Goal: Task Accomplishment & Management: Complete application form

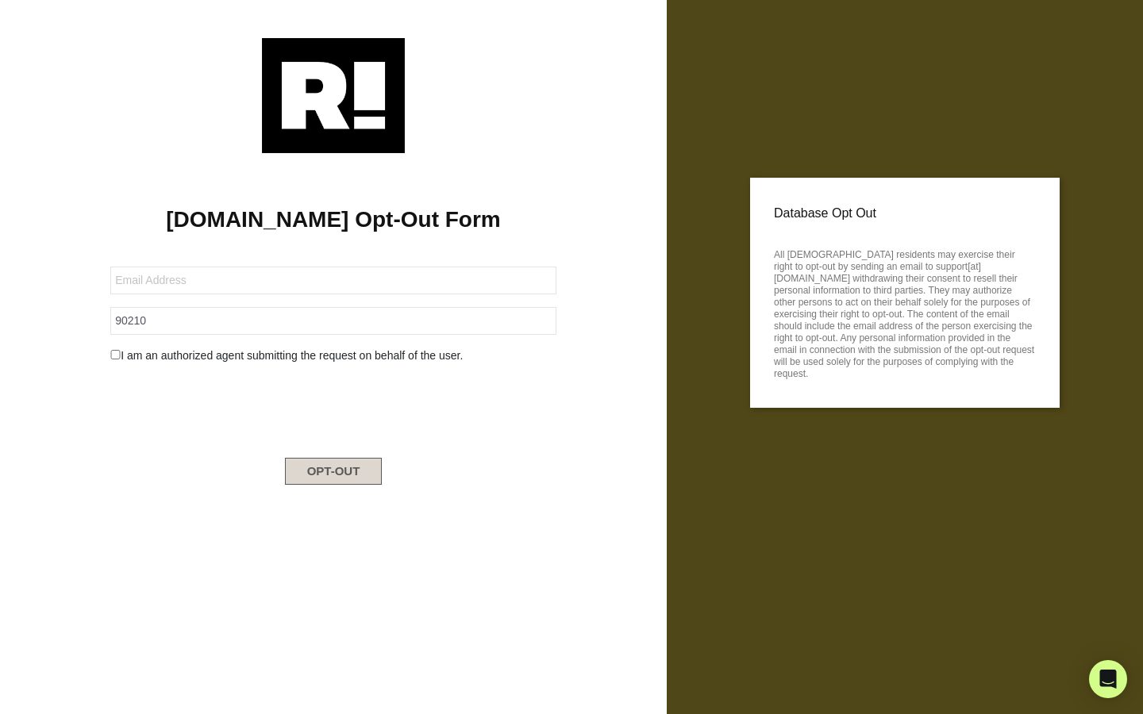
click at [313, 477] on button "OPT-OUT" at bounding box center [334, 471] width 98 height 27
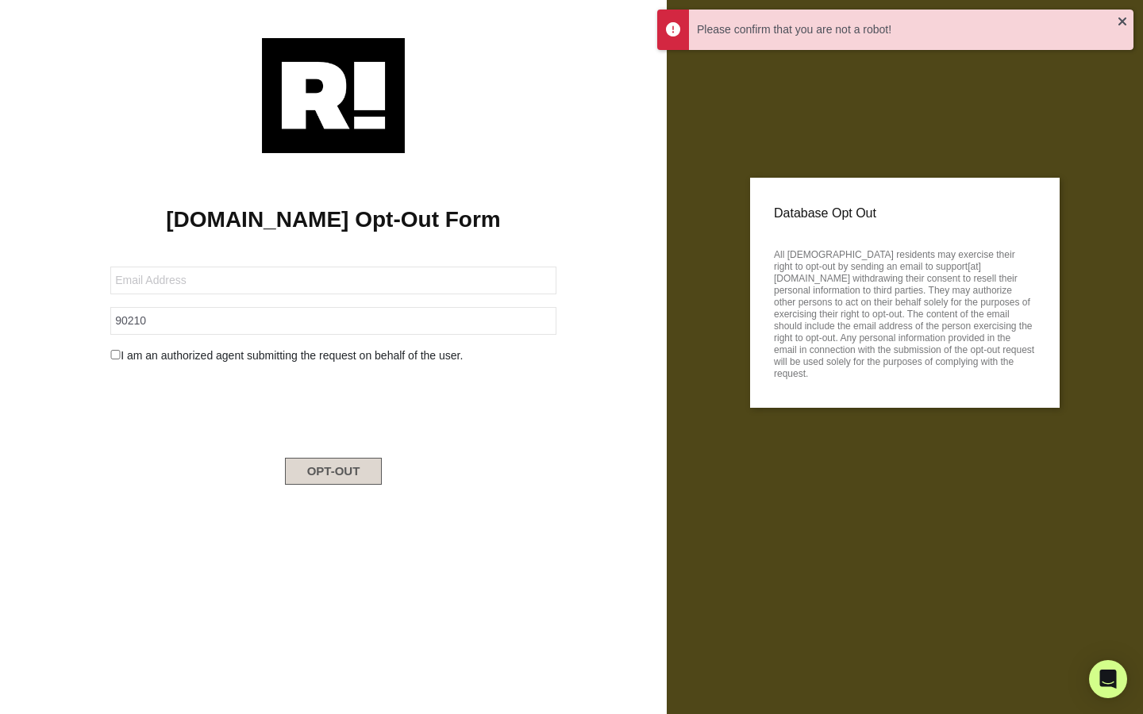
click at [313, 477] on button "OPT-OUT" at bounding box center [334, 471] width 98 height 27
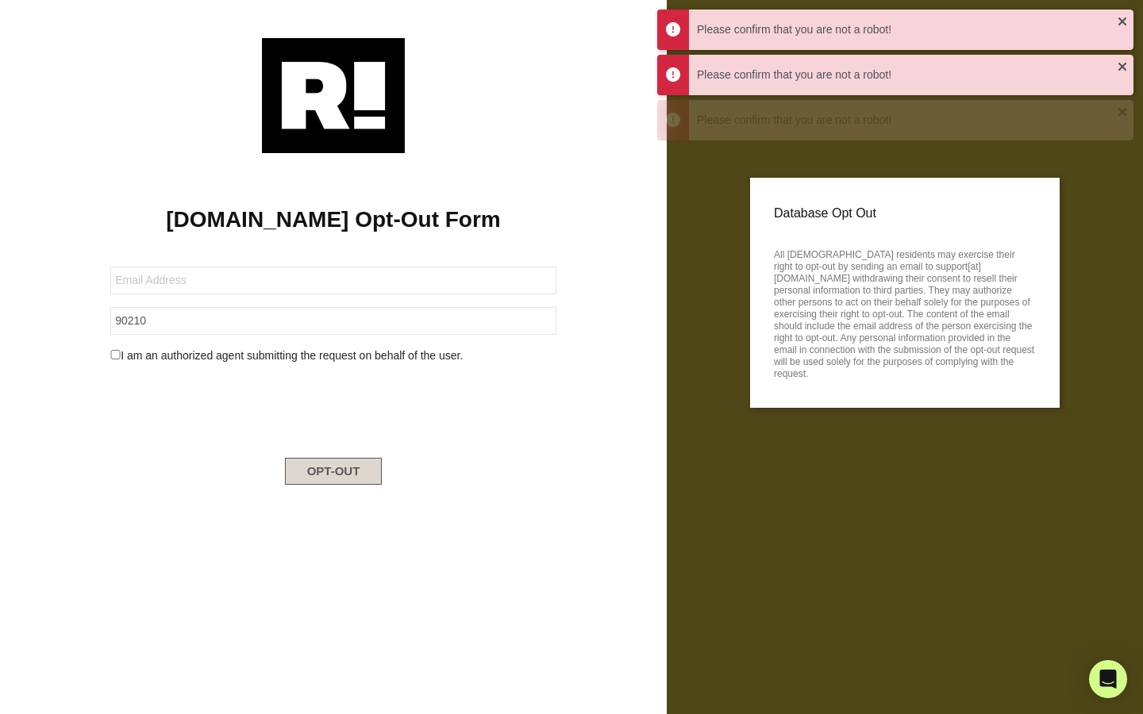
click at [313, 471] on button "OPT-OUT" at bounding box center [334, 471] width 98 height 27
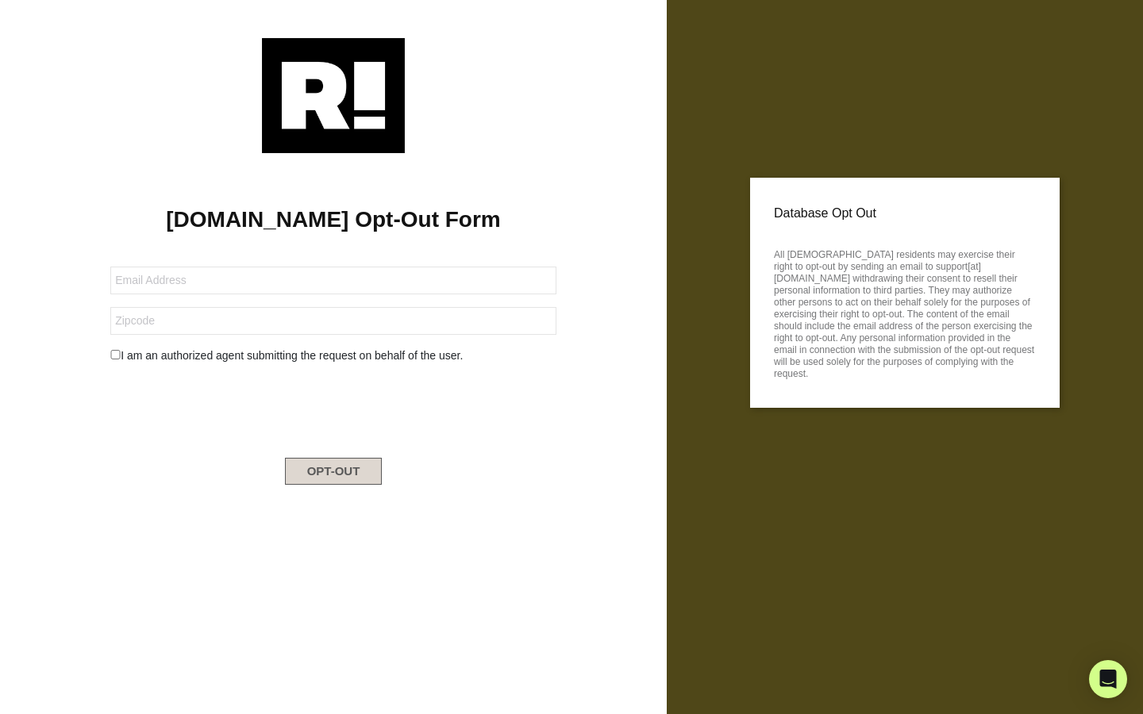
click at [304, 480] on button "OPT-OUT" at bounding box center [334, 471] width 98 height 27
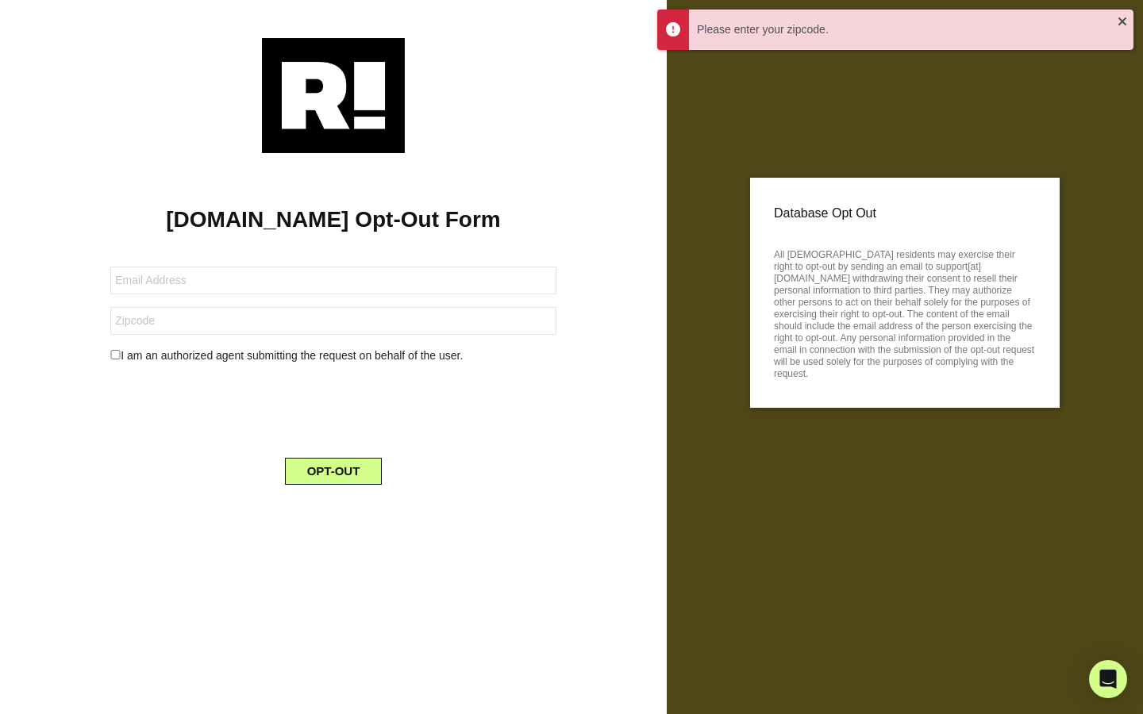
click at [119, 356] on input "checkbox" at bounding box center [115, 355] width 10 height 10
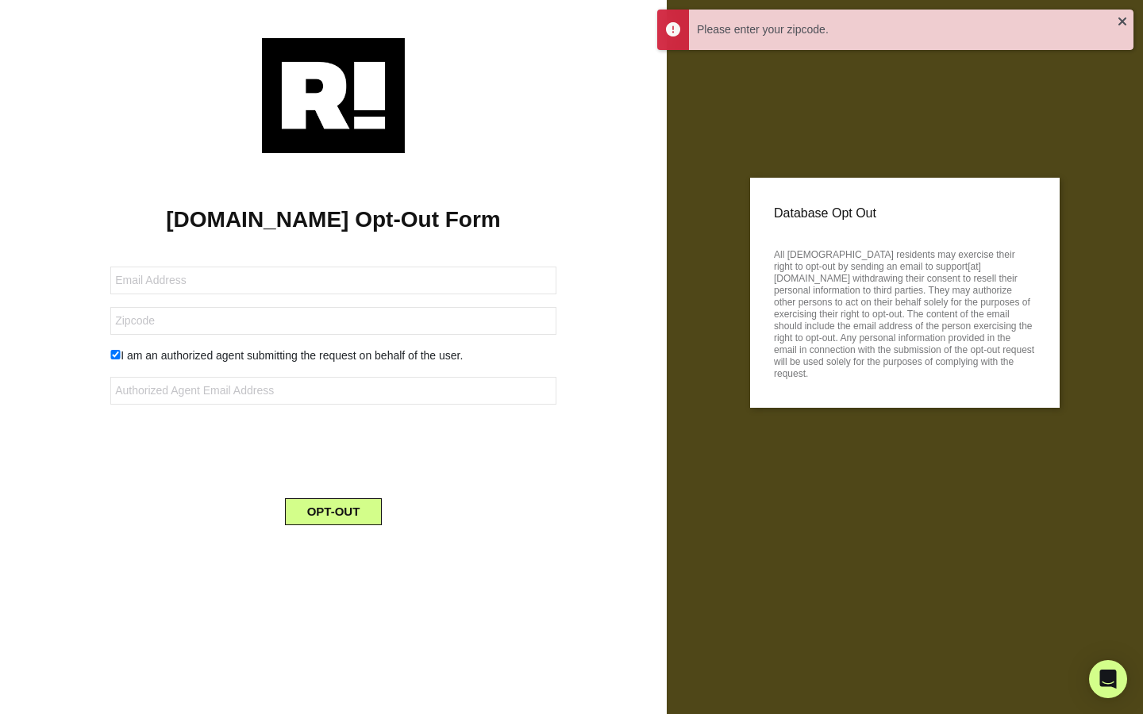
click at [130, 363] on div "I am an authorized agent submitting the request on behalf of the user." at bounding box center [333, 356] width 470 height 17
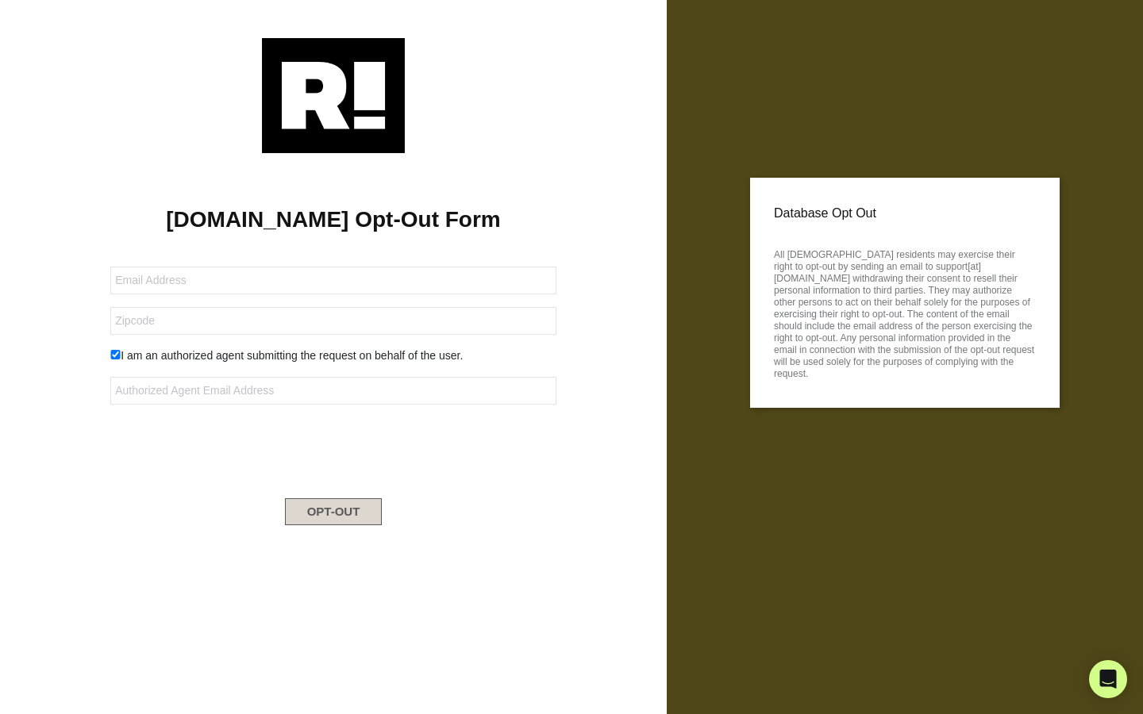
click at [295, 525] on button "OPT-OUT" at bounding box center [334, 511] width 98 height 27
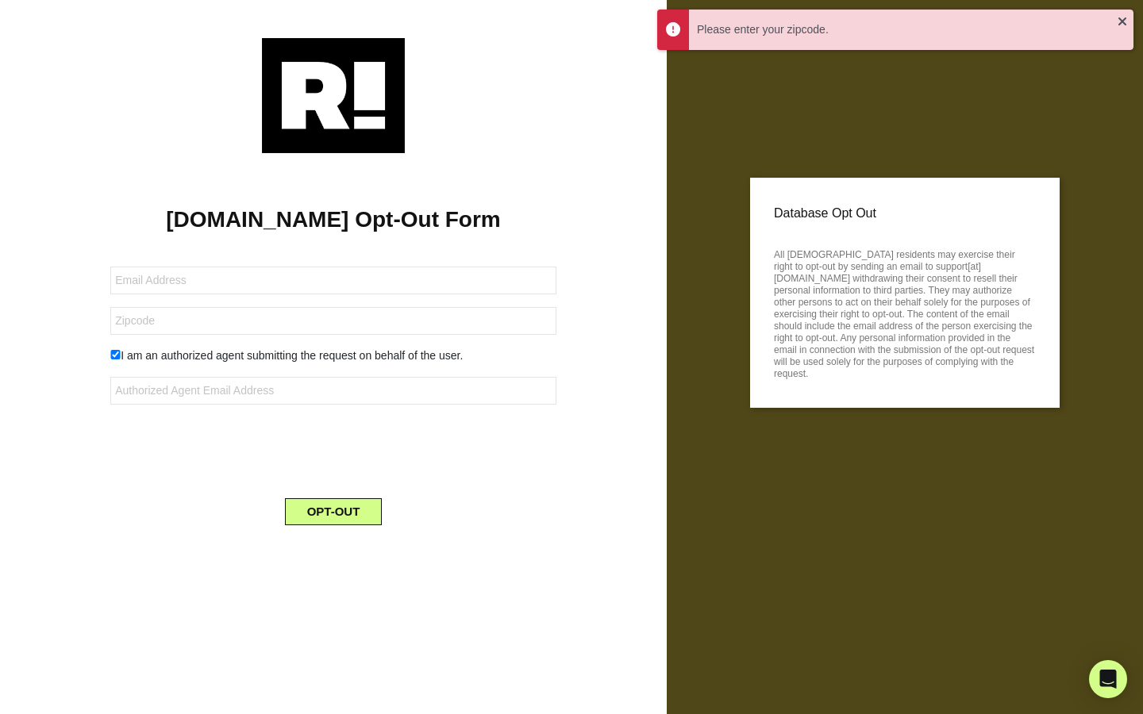
click at [117, 359] on input "checkbox" at bounding box center [115, 355] width 10 height 10
checkbox input "false"
click at [295, 483] on button "OPT-OUT" at bounding box center [334, 471] width 98 height 27
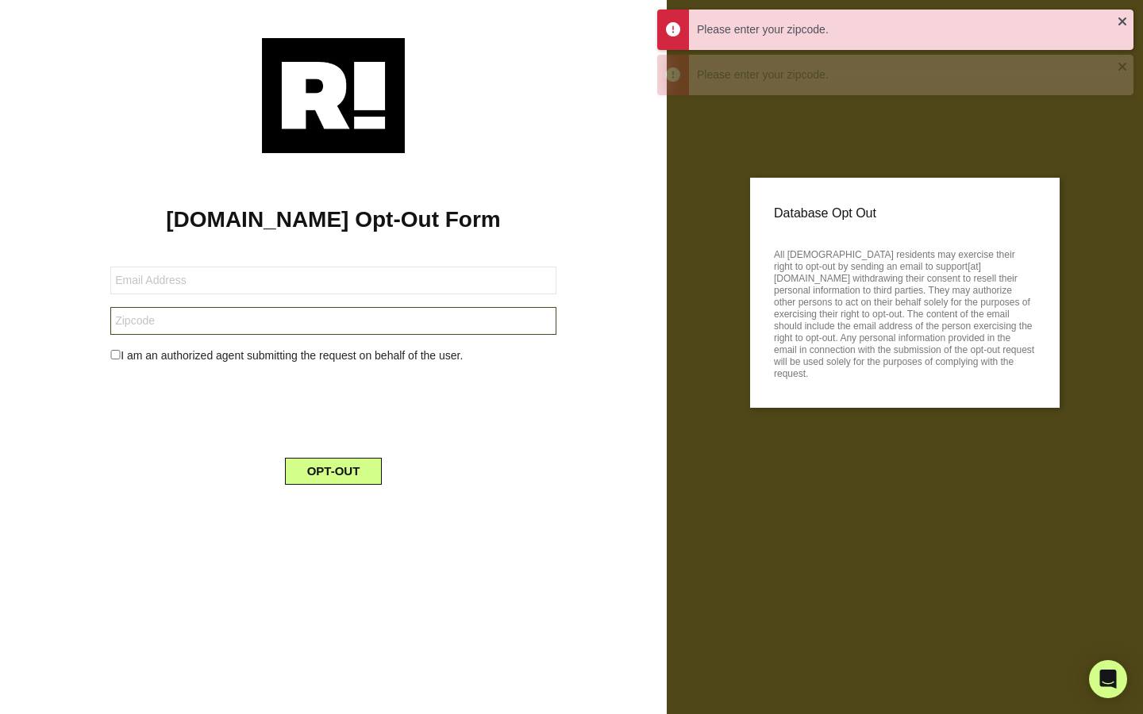
click at [144, 325] on input "text" at bounding box center [333, 321] width 446 height 28
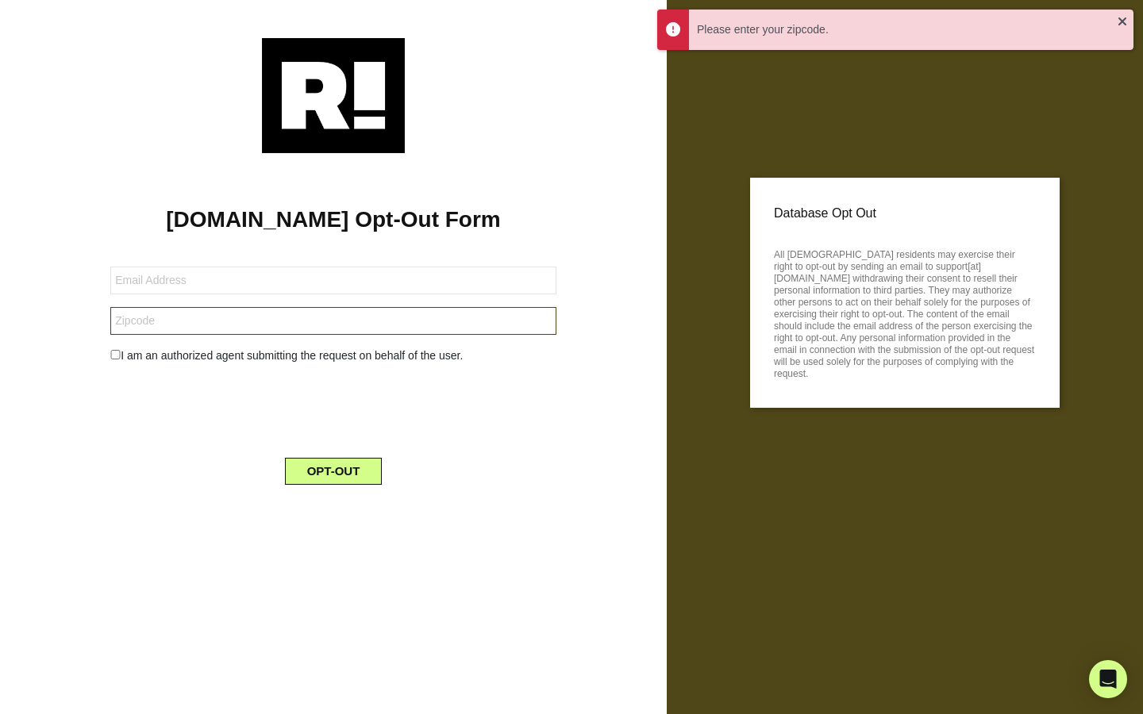
type input "90210"
click at [307, 472] on button "OPT-OUT" at bounding box center [334, 471] width 98 height 27
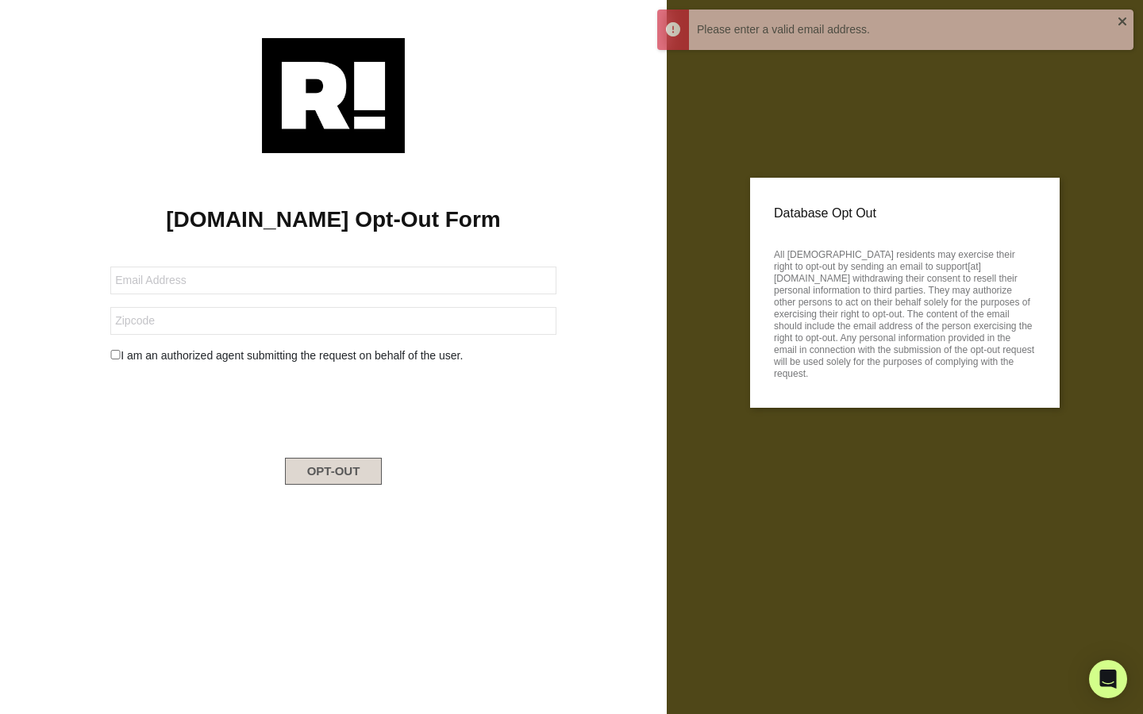
click at [290, 476] on button "OPT-OUT" at bounding box center [334, 471] width 98 height 27
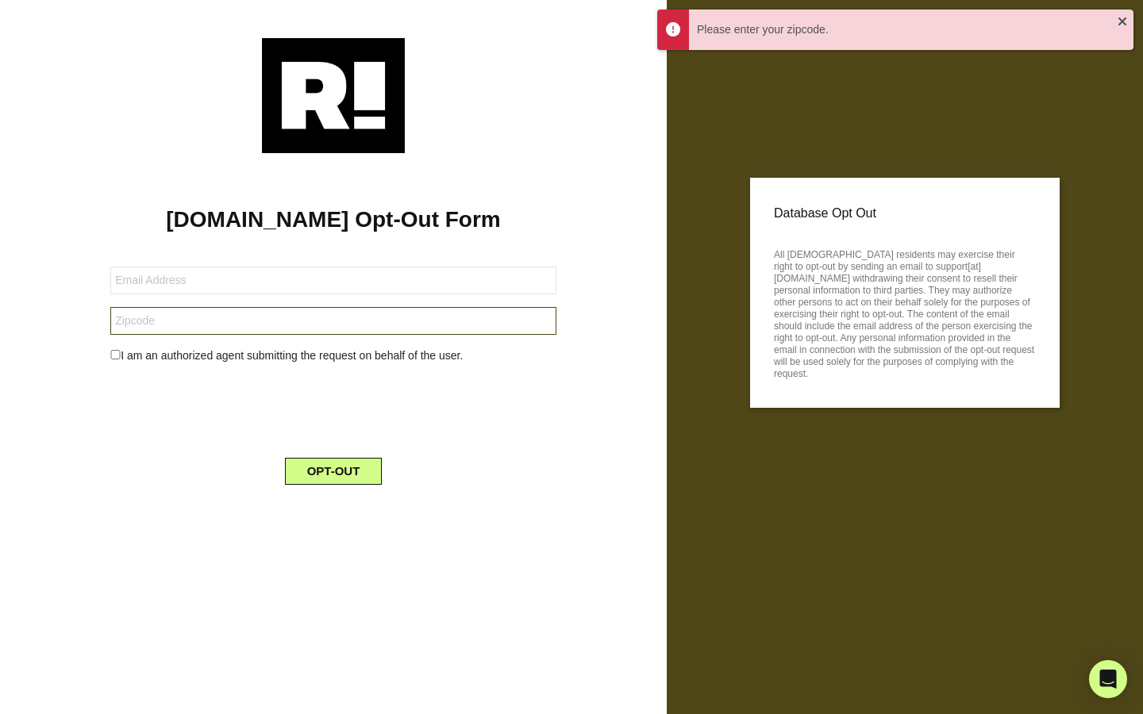
click at [205, 330] on input "text" at bounding box center [333, 321] width 446 height 28
type input "90210"
click at [302, 474] on button "OPT-OUT" at bounding box center [334, 471] width 98 height 27
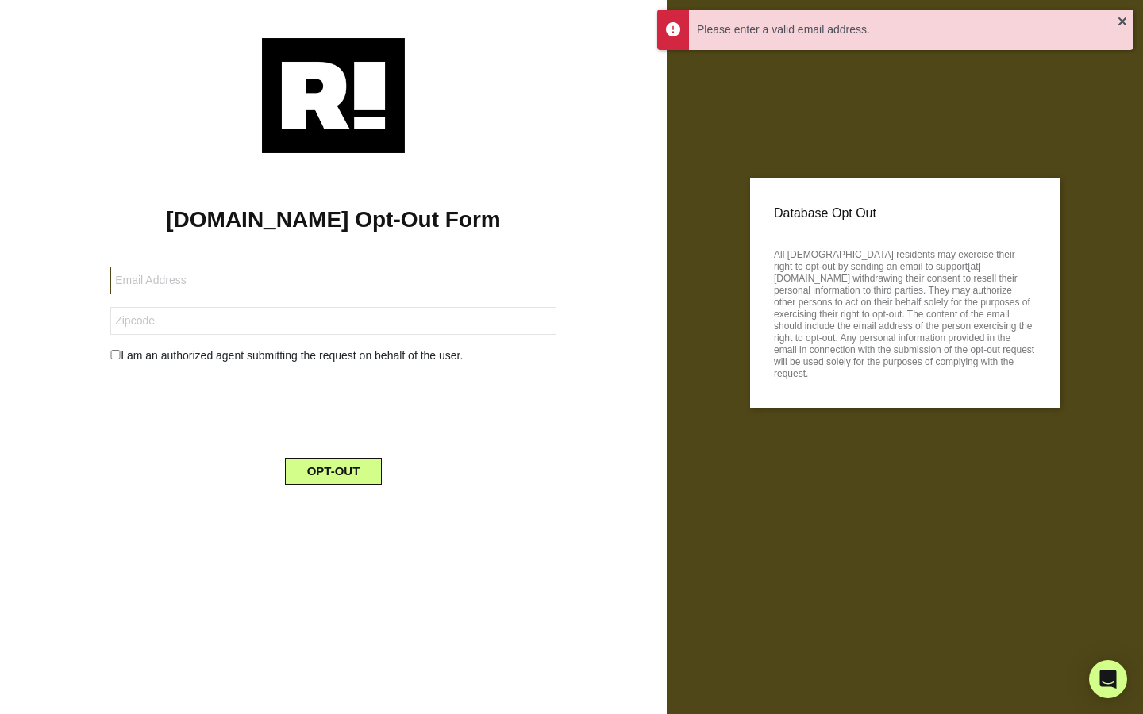
click at [244, 293] on input "text" at bounding box center [333, 281] width 446 height 28
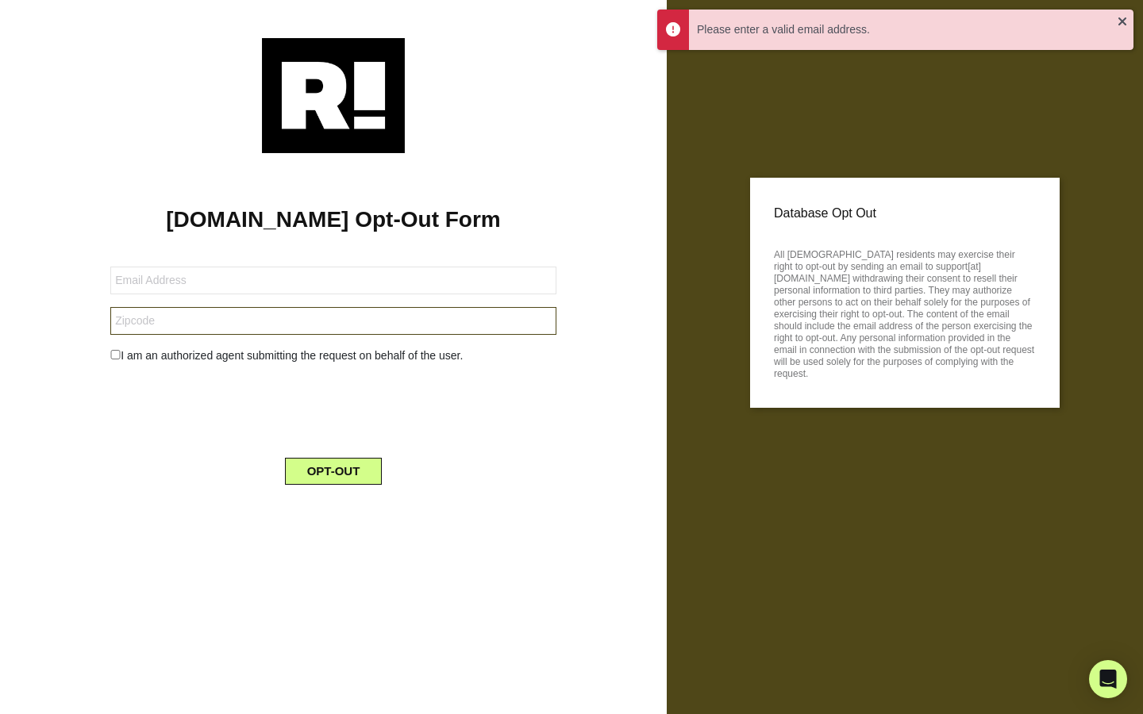
click at [203, 324] on input "text" at bounding box center [333, 321] width 446 height 28
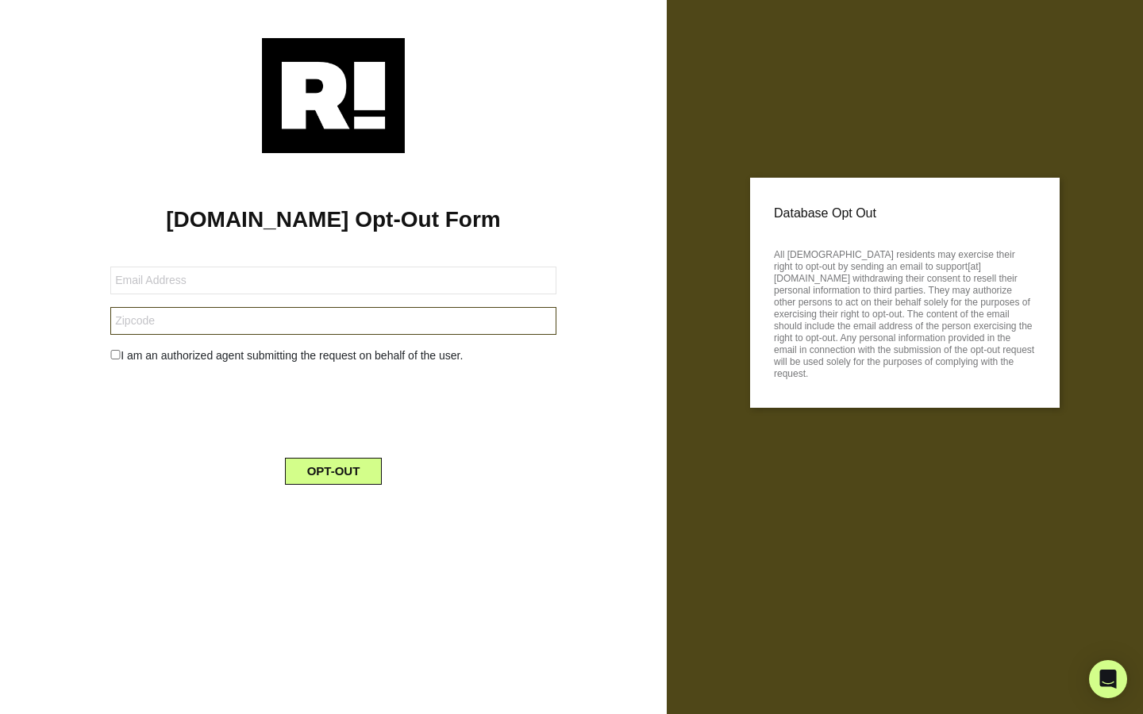
click at [365, 335] on input "text" at bounding box center [333, 321] width 446 height 28
click at [1105, 680] on icon "Open Intercom Messenger" at bounding box center [1107, 679] width 18 height 21
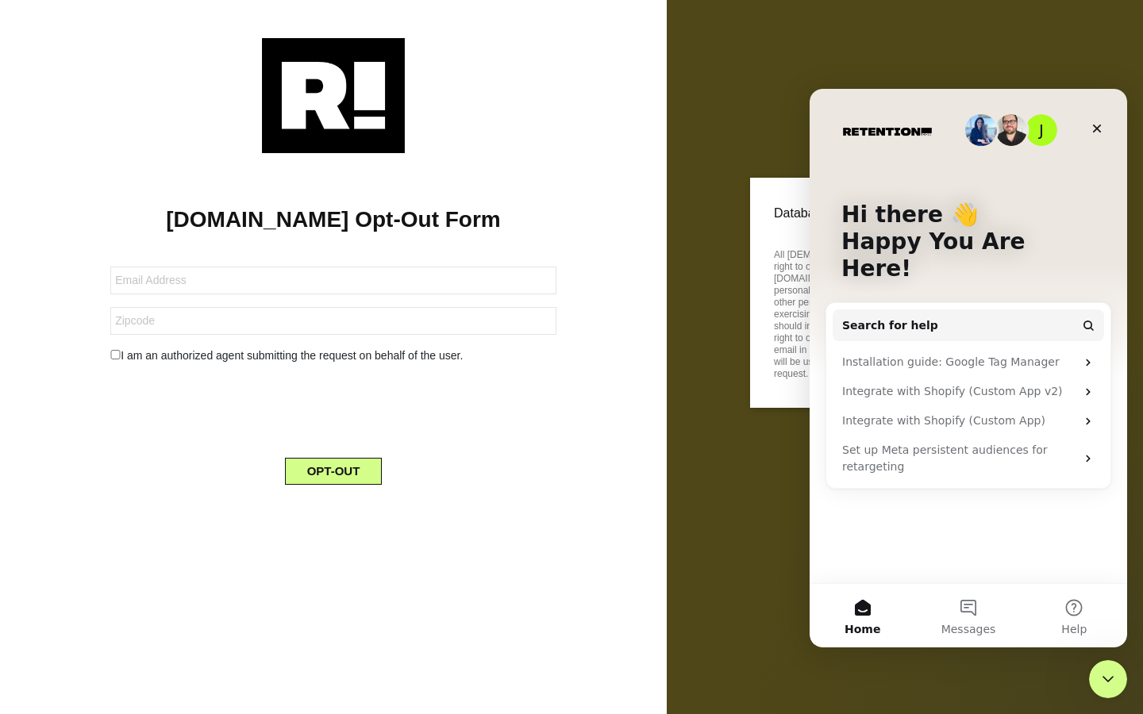
drag, startPoint x: 1101, startPoint y: 131, endPoint x: 972, endPoint y: 128, distance: 128.6
click at [972, 128] on div "J Hi there 👋 Happy You Are Here! Search for help Installation guide: Google Tag…" at bounding box center [967, 336] width 317 height 494
click at [972, 128] on img "Intercom messenger" at bounding box center [981, 130] width 32 height 32
click at [983, 130] on img "Intercom messenger" at bounding box center [981, 130] width 32 height 32
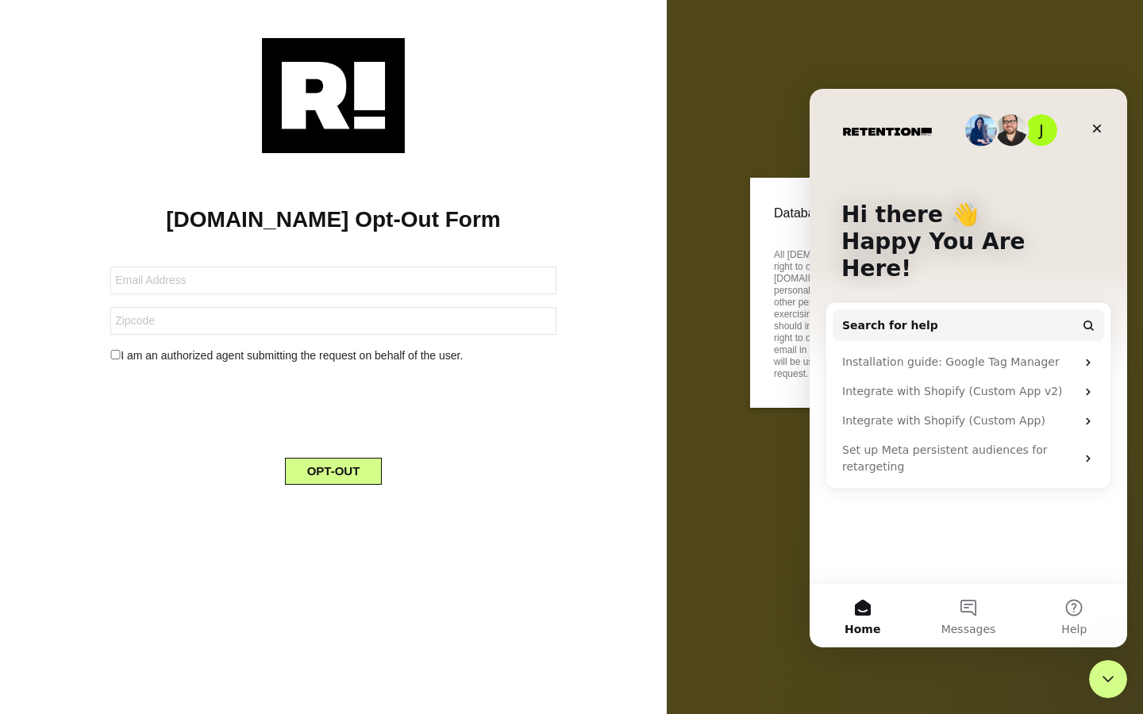
click at [983, 130] on img "Intercom messenger" at bounding box center [981, 130] width 32 height 32
click at [983, 131] on img "Intercom messenger" at bounding box center [981, 130] width 32 height 32
click at [924, 628] on button "Messages" at bounding box center [968, 615] width 106 height 63
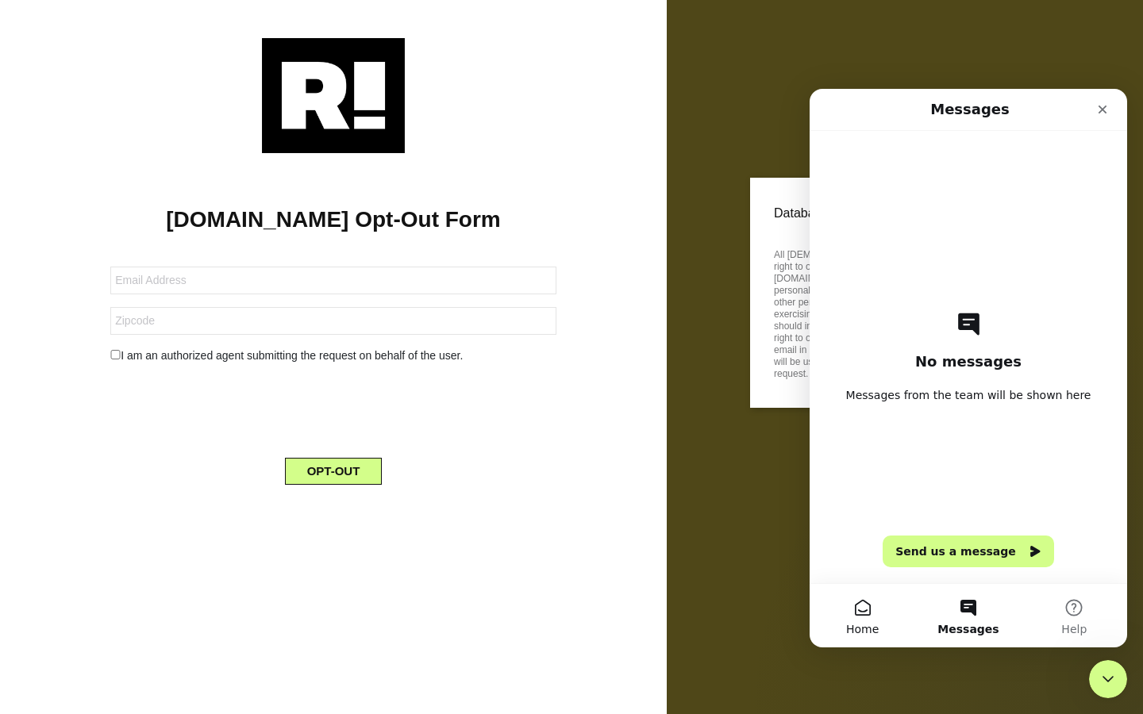
click at [873, 606] on button "Home" at bounding box center [862, 615] width 106 height 63
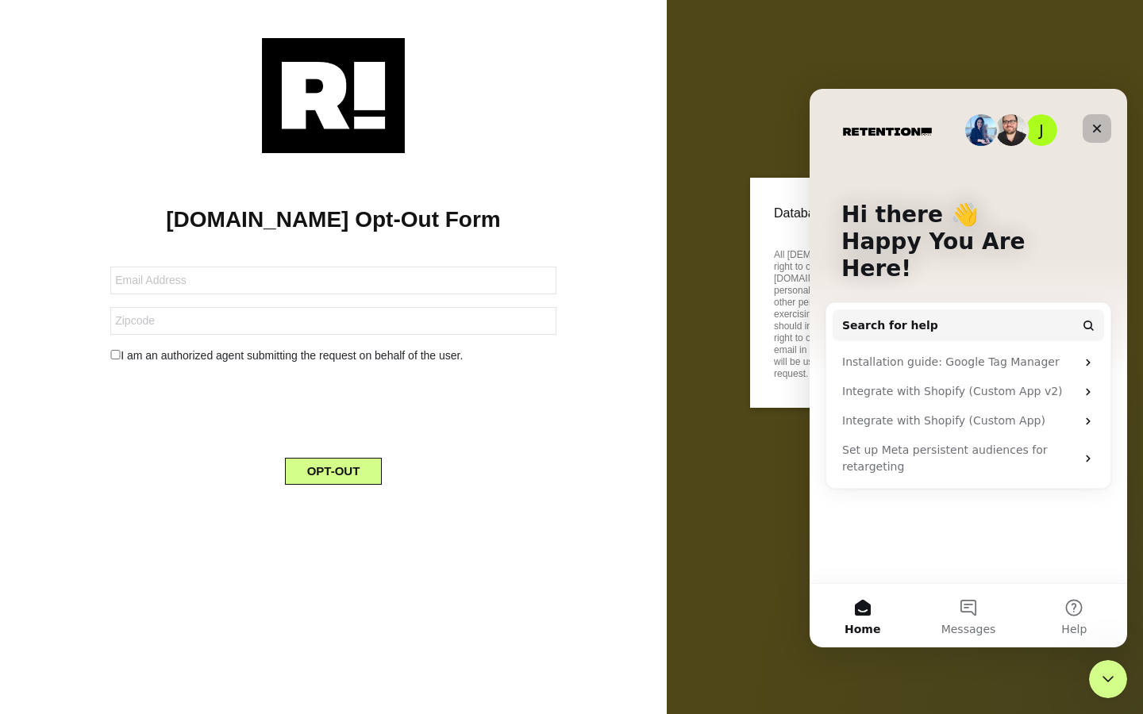
click at [1100, 125] on icon "Close" at bounding box center [1097, 129] width 9 height 9
